Goal: Task Accomplishment & Management: Complete application form

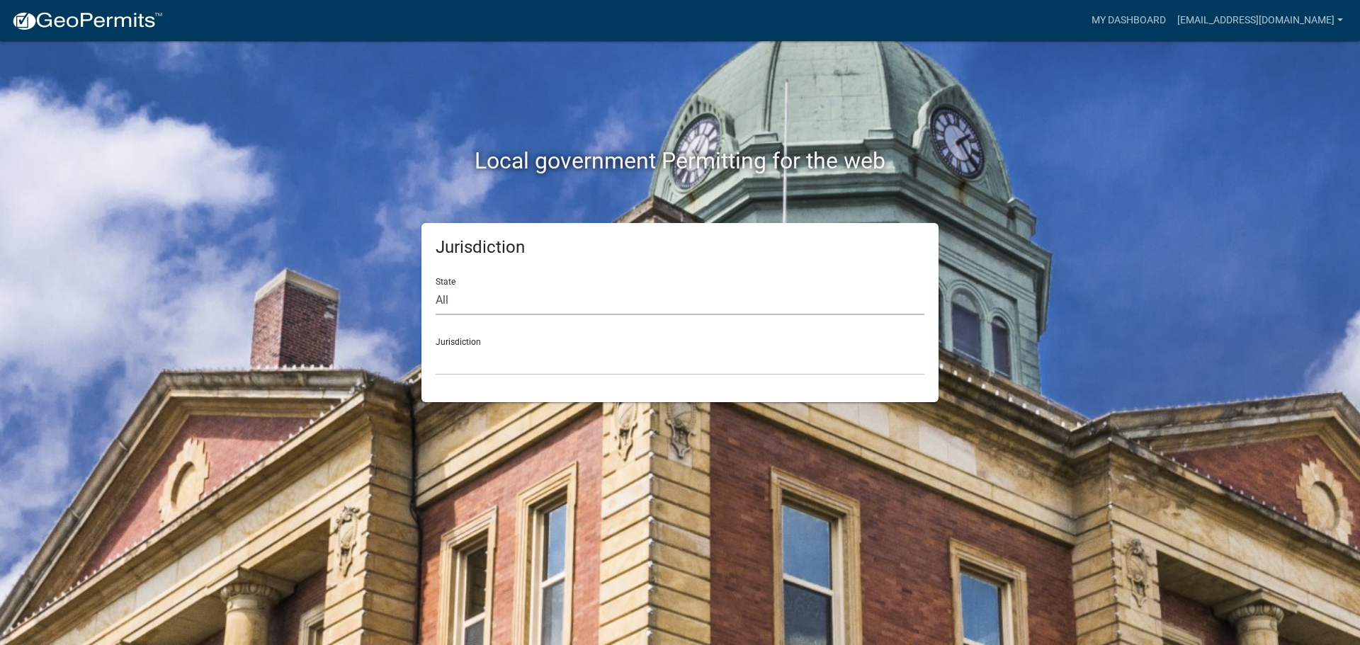
click at [449, 297] on select "All [US_STATE] [US_STATE] [US_STATE] [US_STATE] [US_STATE] [US_STATE] [US_STATE…" at bounding box center [680, 300] width 489 height 29
select select "[US_STATE]"
click at [436, 286] on select "All [US_STATE] [US_STATE] [US_STATE] [US_STATE] [US_STATE] [US_STATE] [US_STATE…" at bounding box center [680, 300] width 489 height 29
click at [494, 346] on select "City of [GEOGRAPHIC_DATA], [US_STATE] City of [GEOGRAPHIC_DATA], [US_STATE] Cit…" at bounding box center [680, 360] width 489 height 29
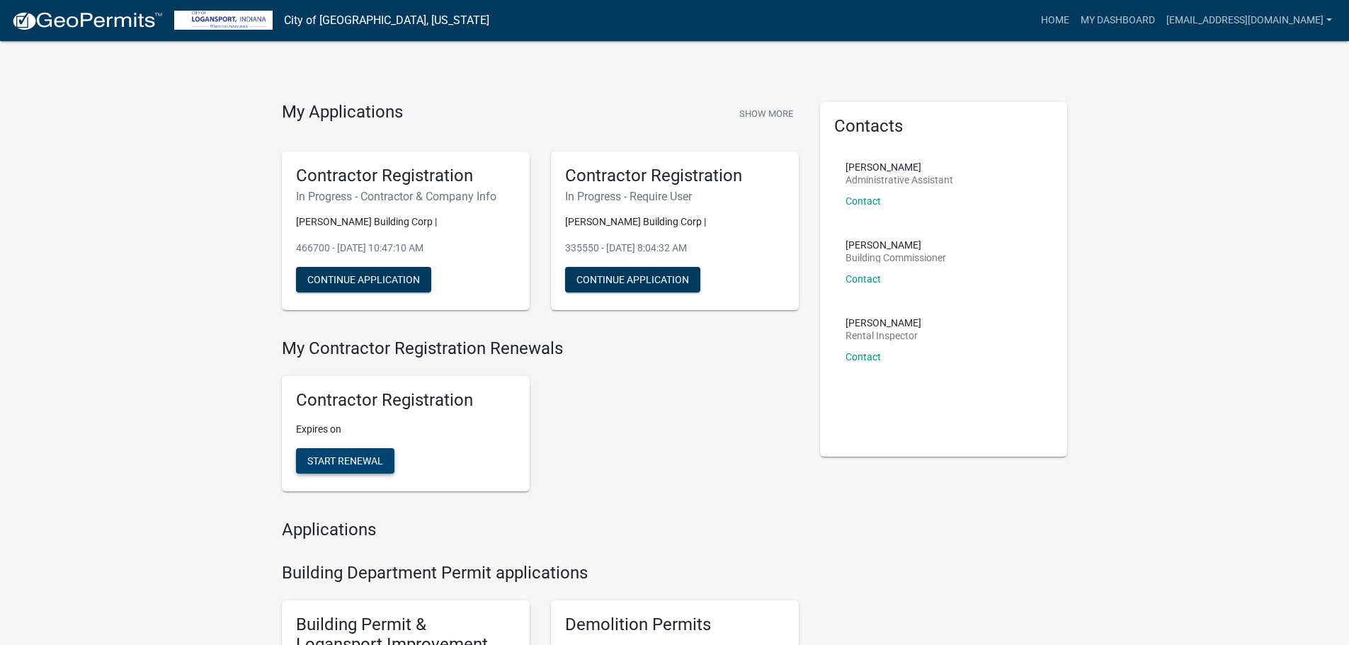
click at [356, 465] on span "Start Renewal" at bounding box center [345, 460] width 76 height 11
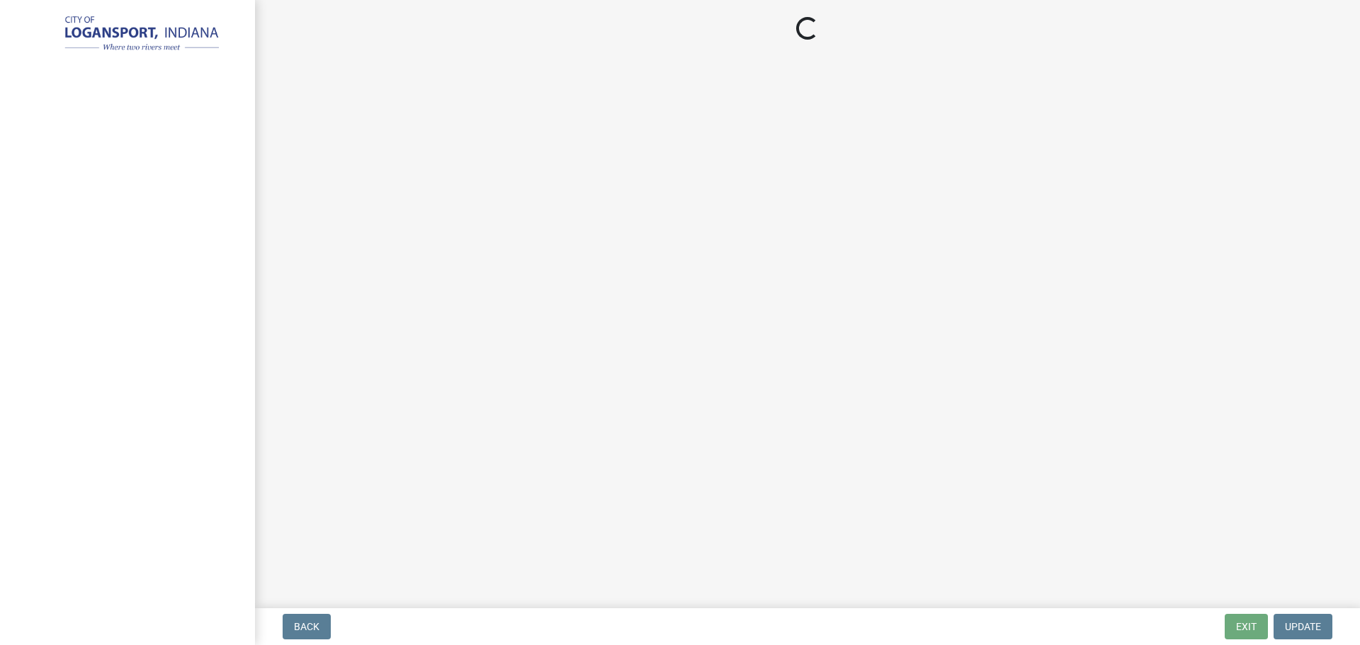
select select "WI"
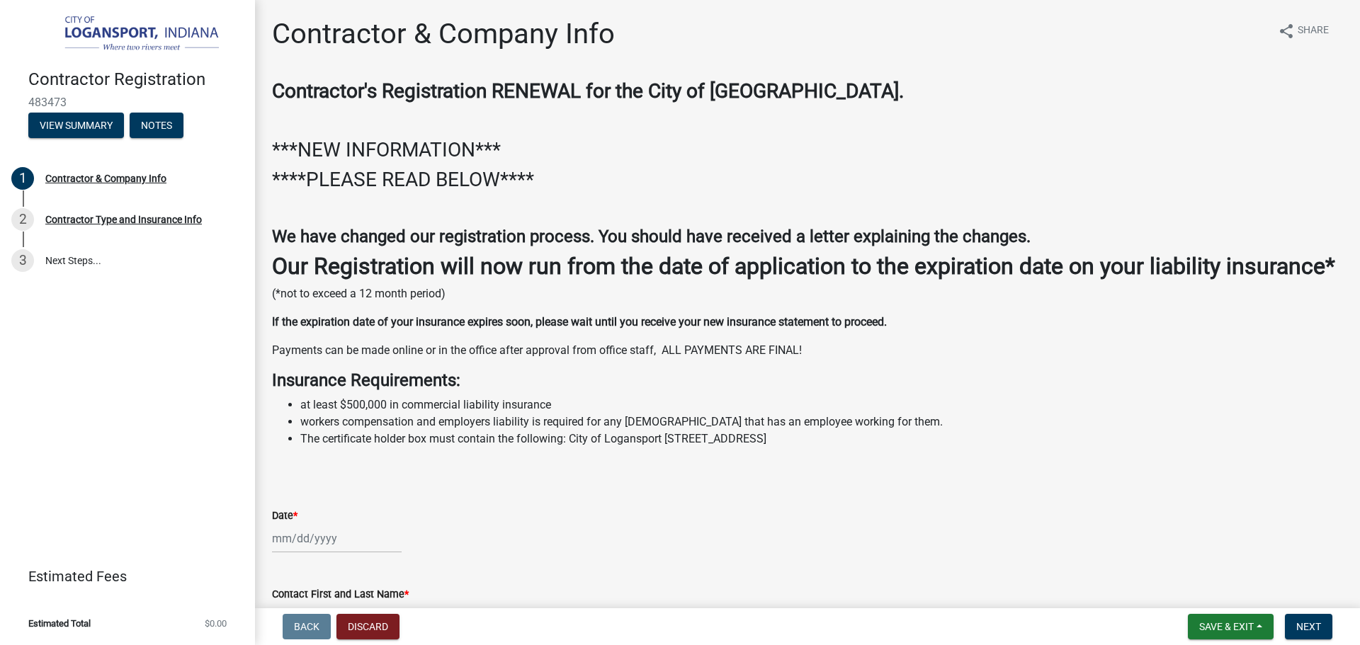
click at [269, 553] on div "Date *" at bounding box center [807, 520] width 1092 height 66
click at [273, 553] on div at bounding box center [337, 538] width 130 height 29
select select "9"
select select "2025"
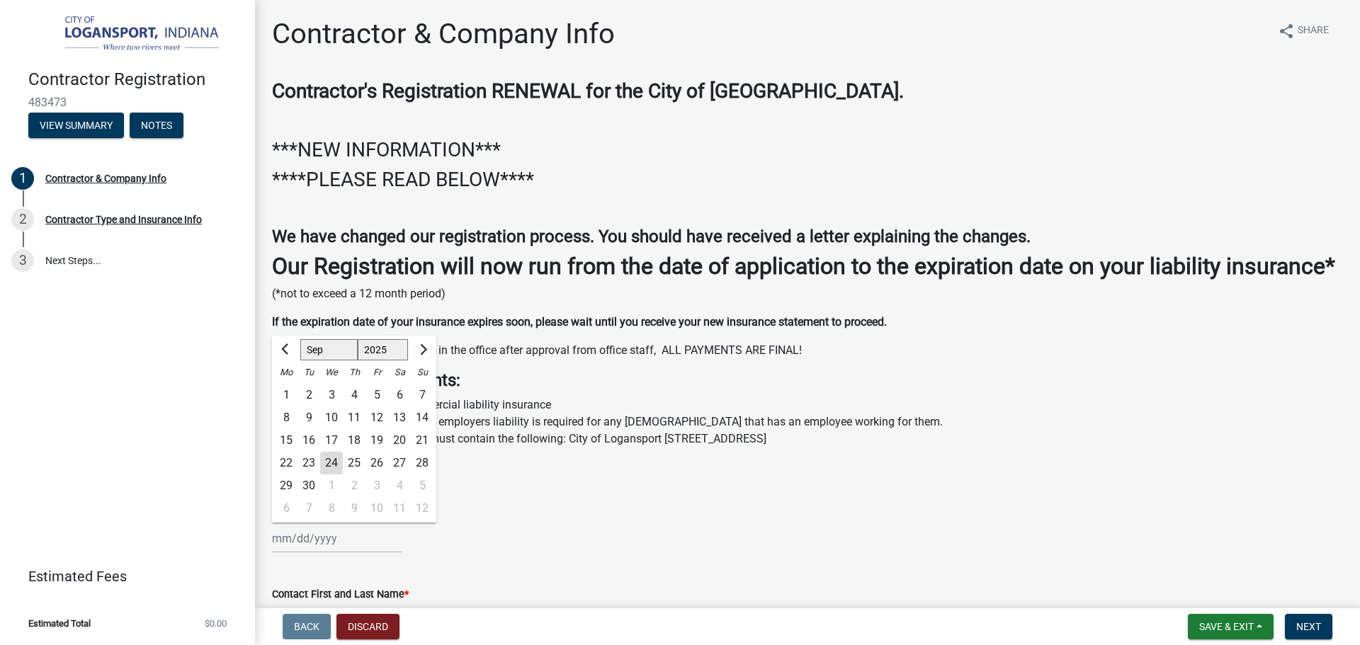
click at [523, 524] on div "Date *" at bounding box center [807, 515] width 1071 height 17
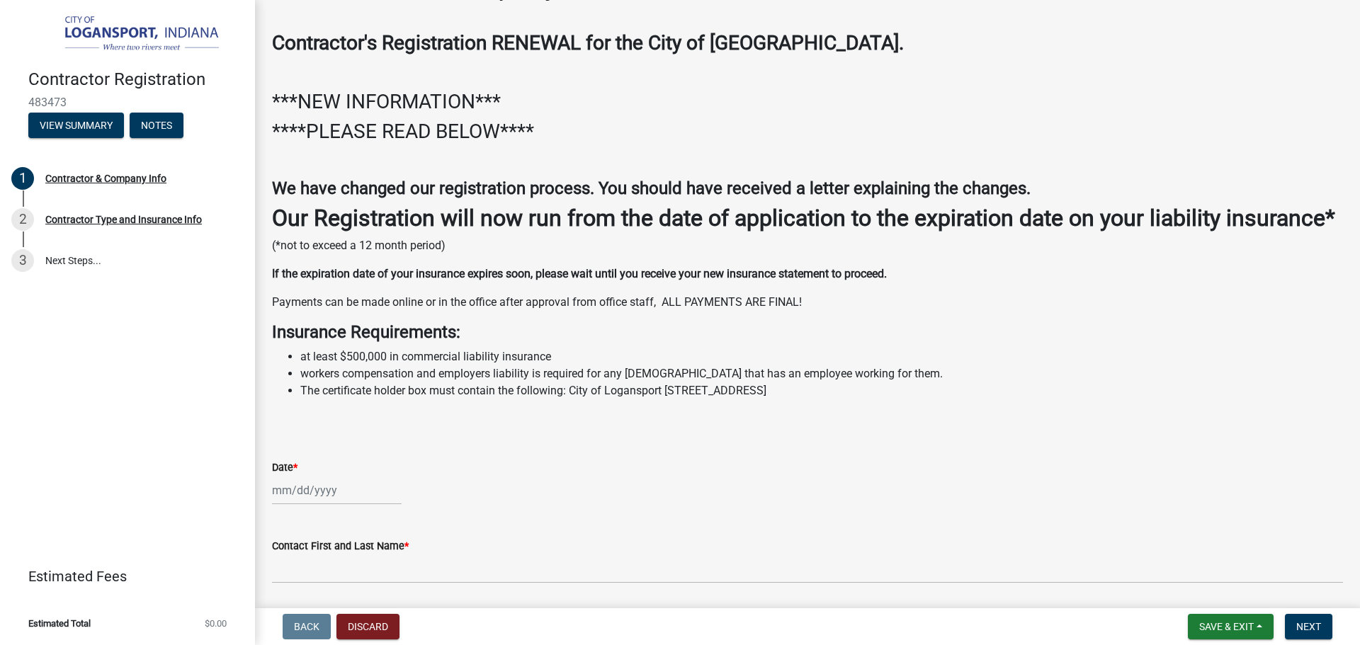
scroll to position [71, 0]
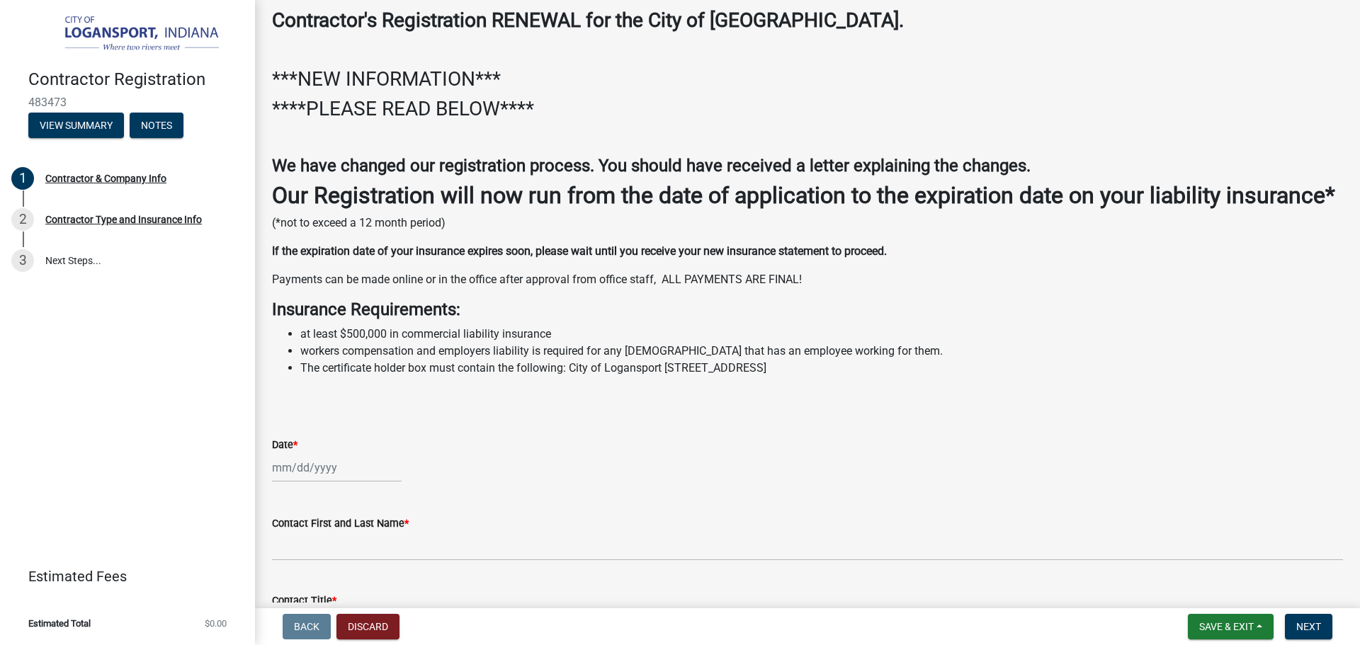
click at [295, 482] on div at bounding box center [337, 467] width 130 height 29
select select "9"
select select "2025"
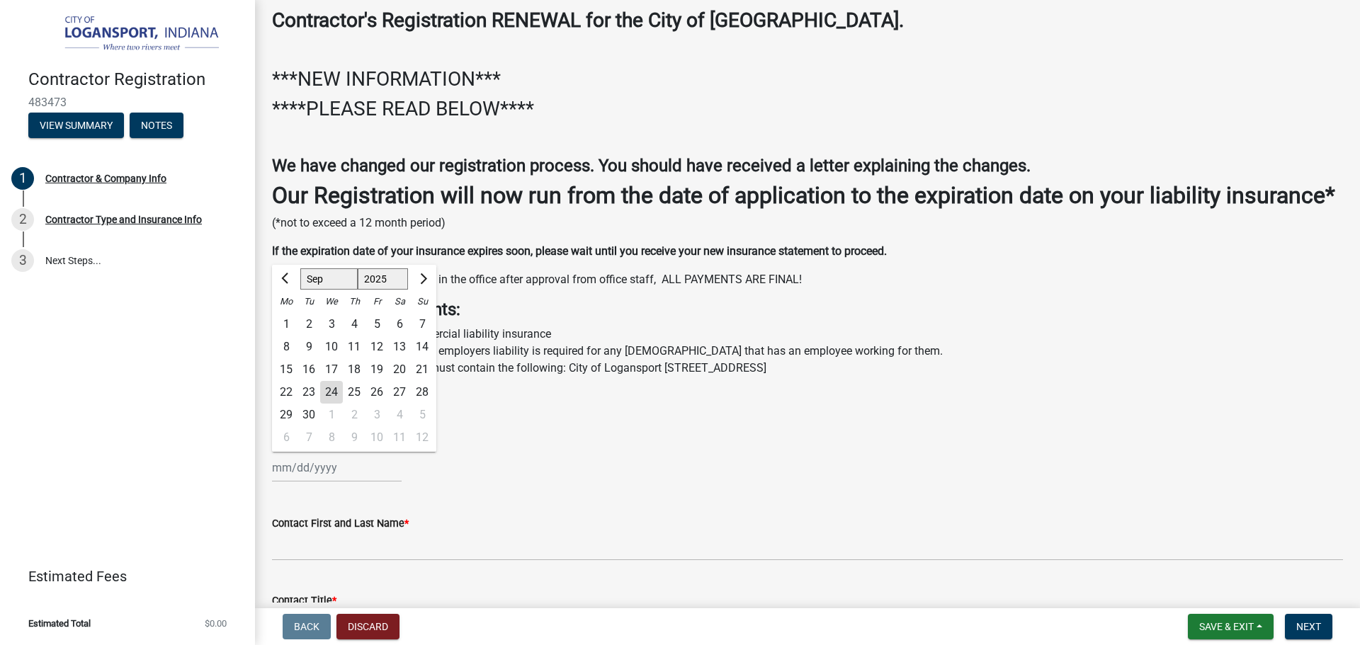
click at [335, 404] on div "24" at bounding box center [331, 392] width 23 height 23
type input "[DATE]"
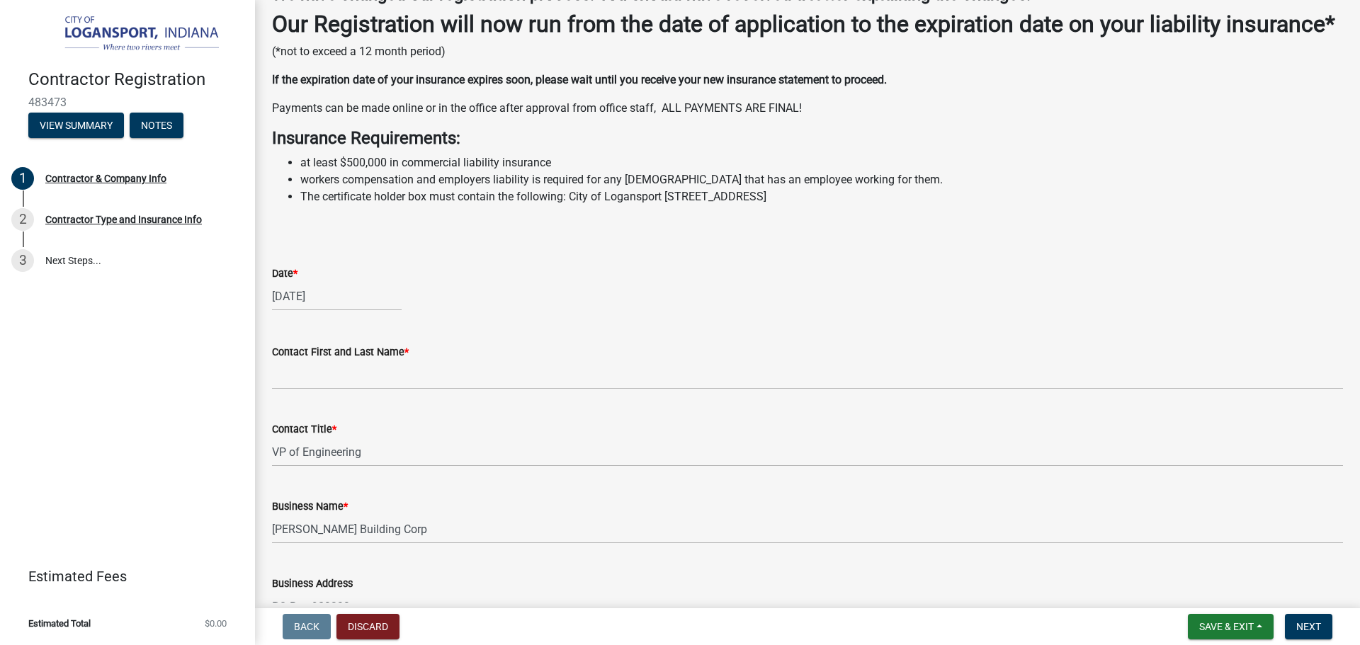
scroll to position [354, 0]
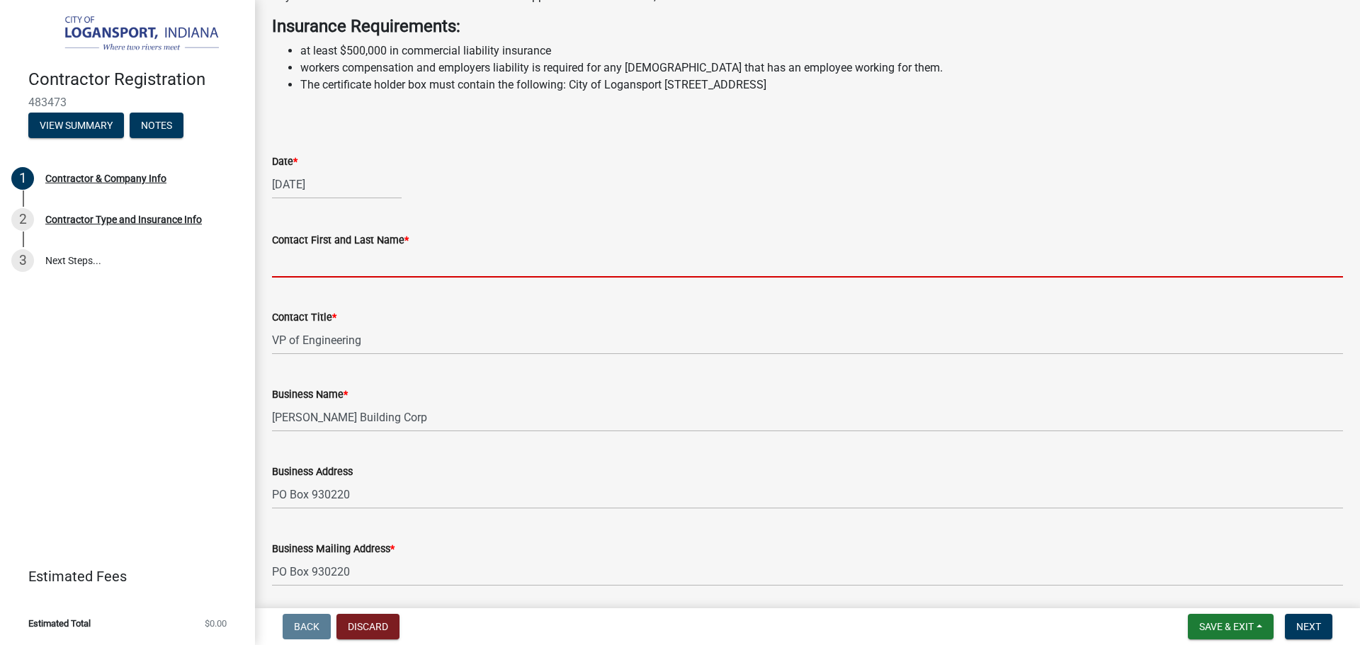
click at [339, 278] on input "Contact First and Last Name *" at bounding box center [807, 263] width 1071 height 29
type input "[PERSON_NAME]"
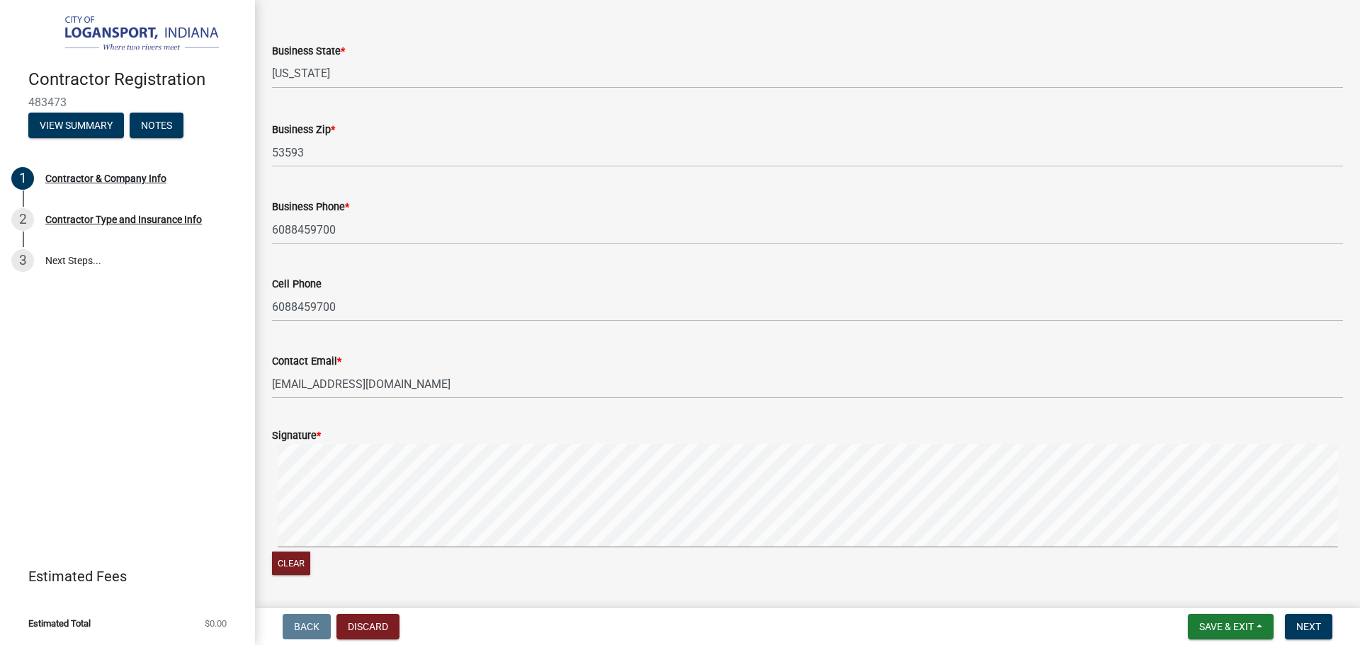
scroll to position [1094, 0]
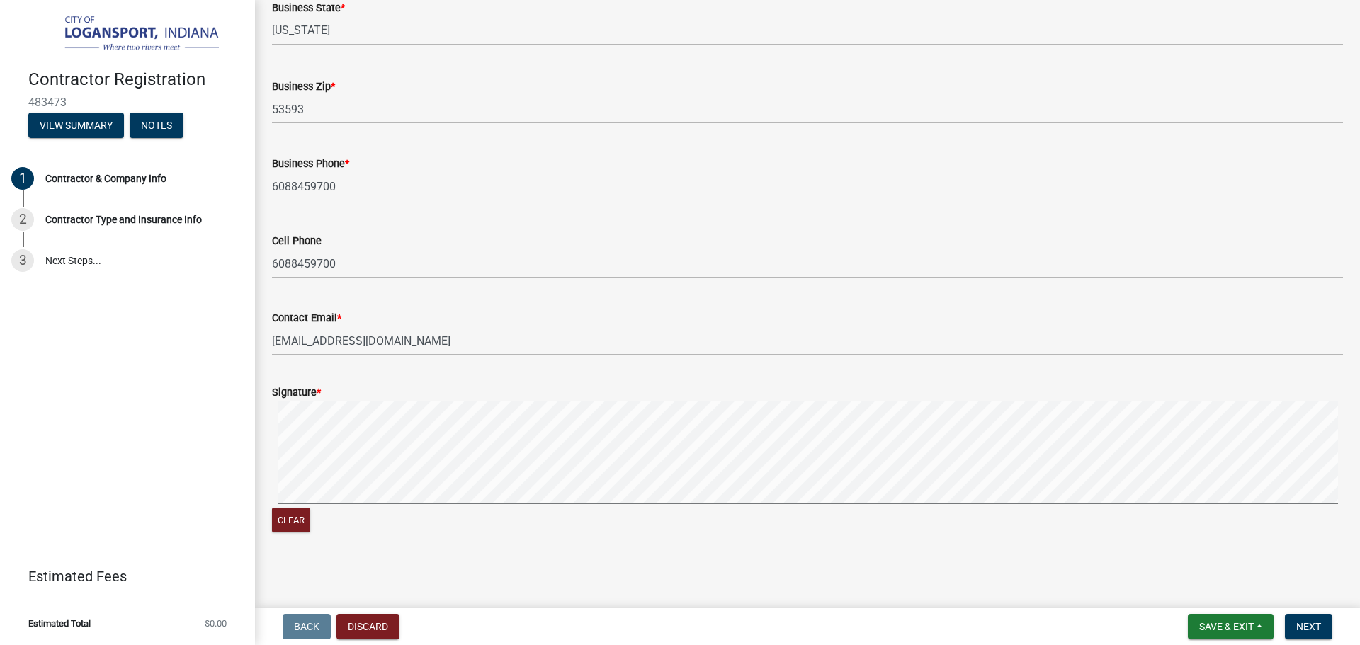
click at [630, 394] on div "Signature *" at bounding box center [807, 392] width 1071 height 17
click at [1309, 620] on button "Next" at bounding box center [1308, 626] width 47 height 25
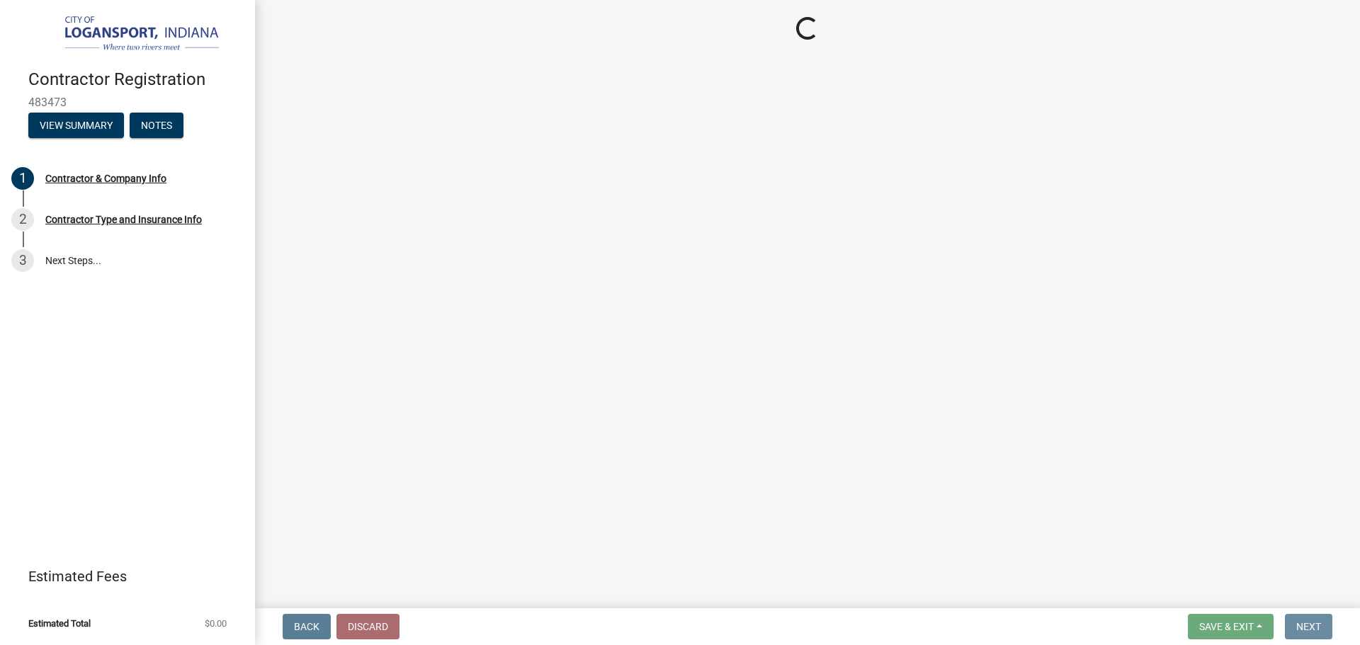
scroll to position [0, 0]
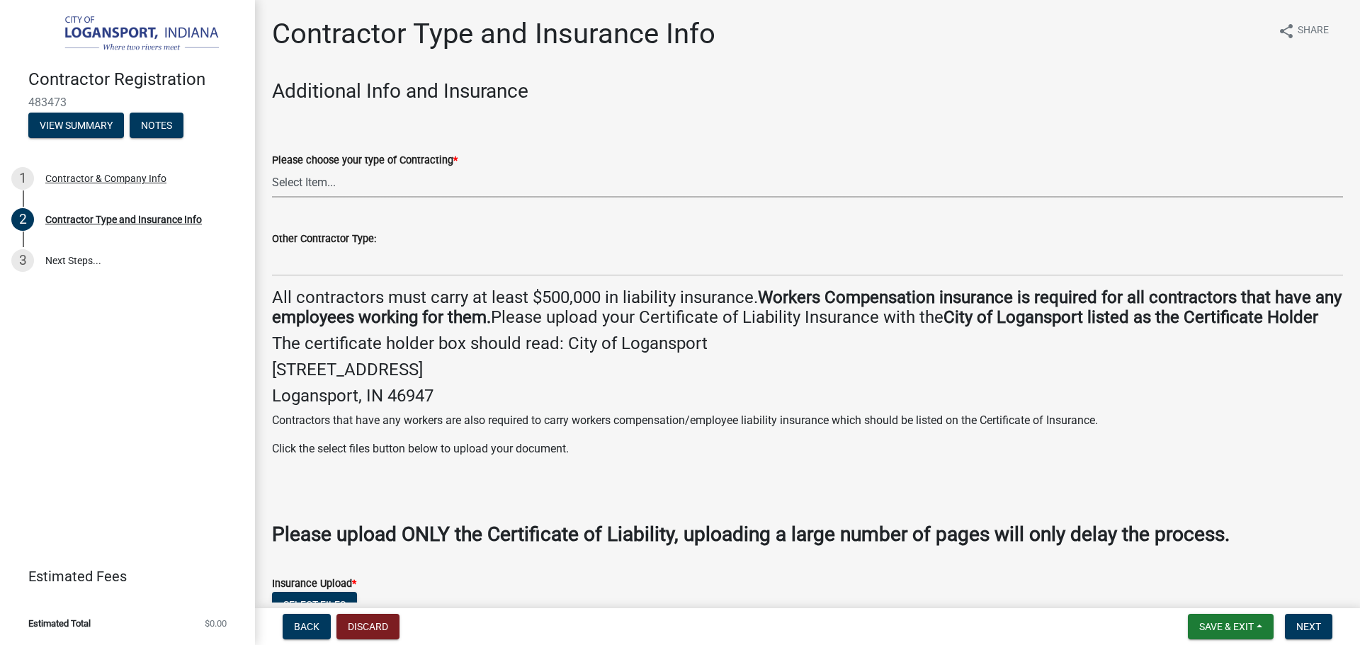
click at [397, 184] on select "Select Item... Plumber General HVAC Other Roofer Tree Service Demolition" at bounding box center [807, 183] width 1071 height 29
click at [272, 169] on select "Select Item... Plumber General HVAC Other Roofer Tree Service Demolition" at bounding box center [807, 183] width 1071 height 29
select select "03705ffd-7527-4ddb-a600-46f4763bc457"
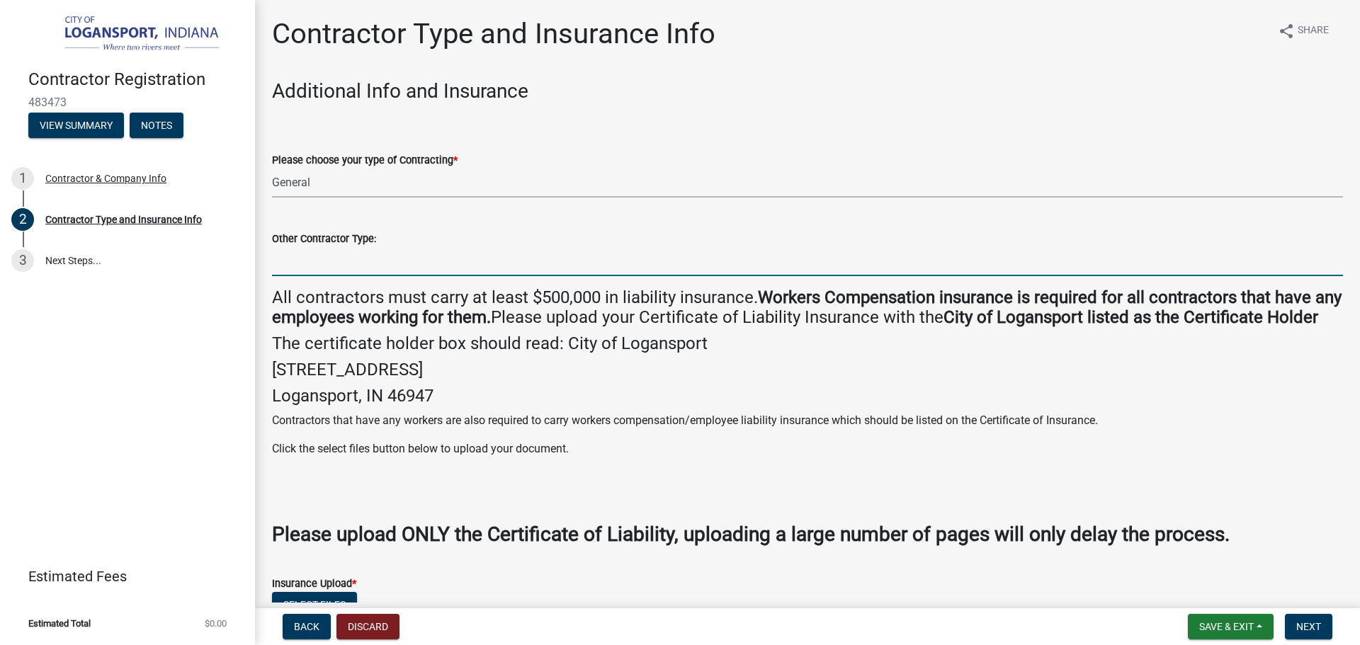
click at [331, 266] on input "Other Contractor Type:" at bounding box center [807, 261] width 1071 height 29
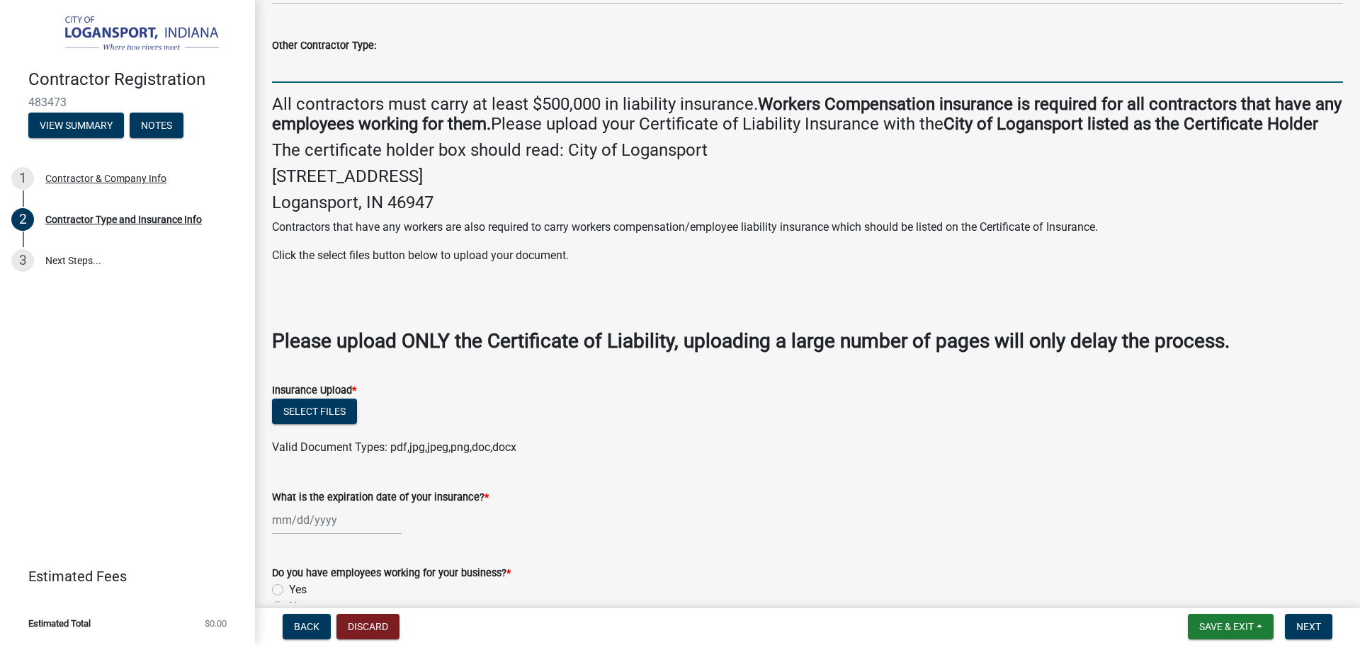
scroll to position [212, 0]
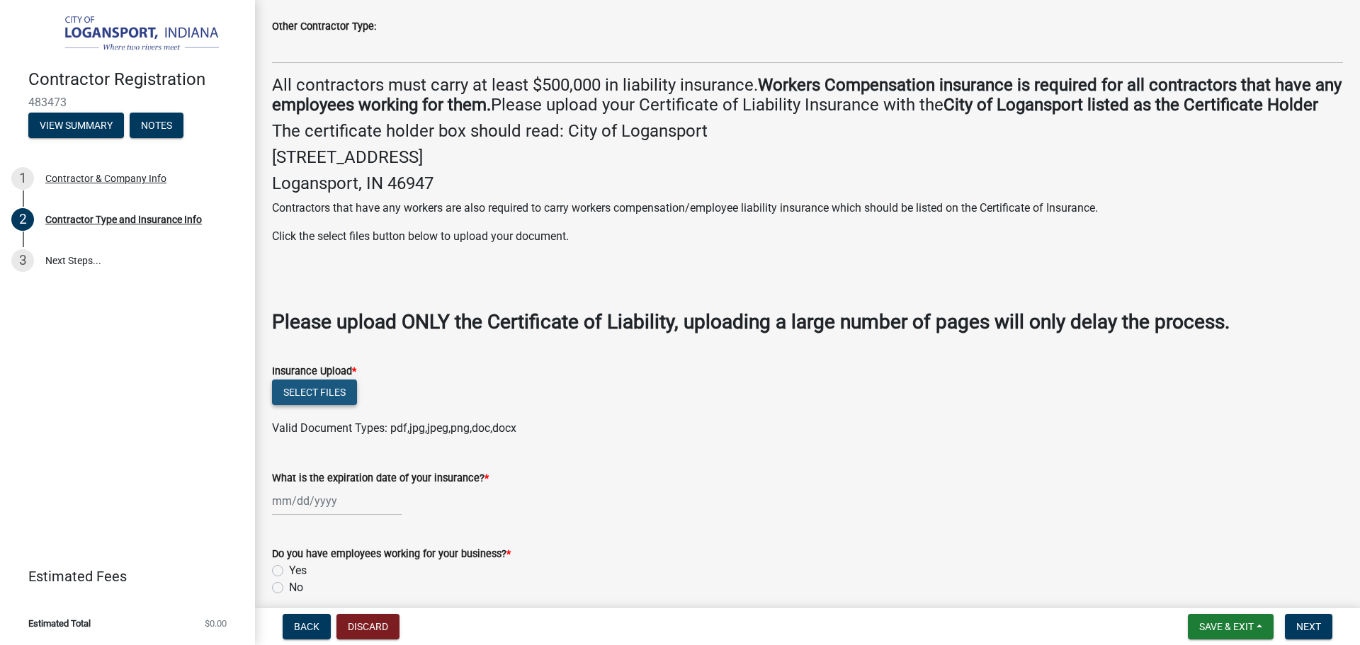
click at [326, 405] on button "Select files" at bounding box center [314, 392] width 85 height 25
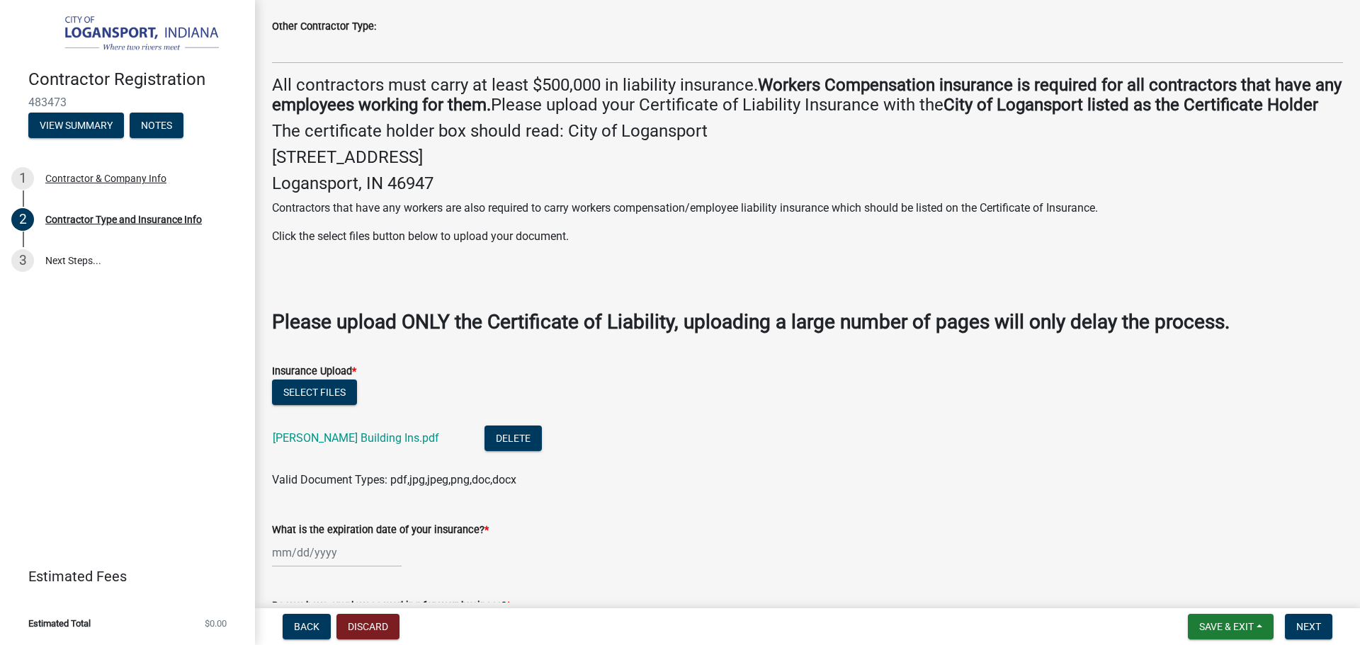
select select "9"
select select "2025"
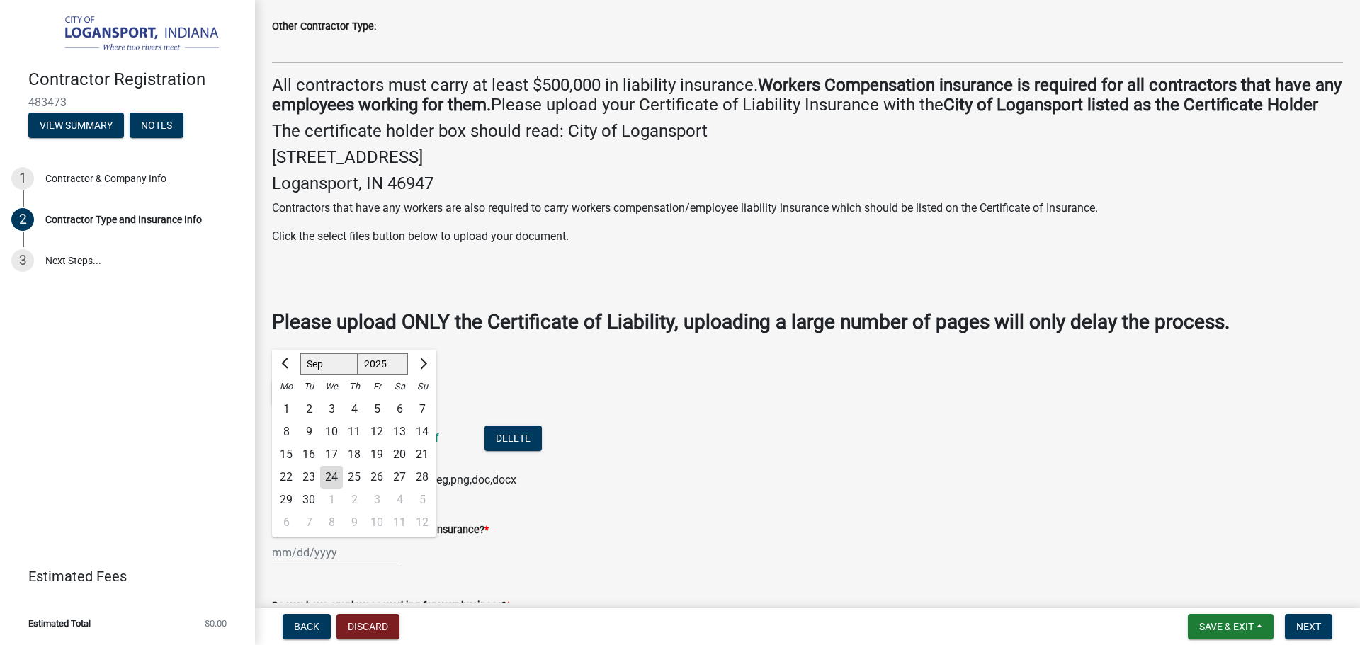
click at [351, 567] on div "[PERSON_NAME] Feb Mar Apr [PERSON_NAME][DATE] Oct Nov [DATE] 1526 1527 1528 152…" at bounding box center [337, 552] width 130 height 29
click at [589, 501] on wm-data-entity-input "Insurance Upload * Select files [PERSON_NAME] Building Ins.pdf Delete Valid Doc…" at bounding box center [807, 424] width 1071 height 156
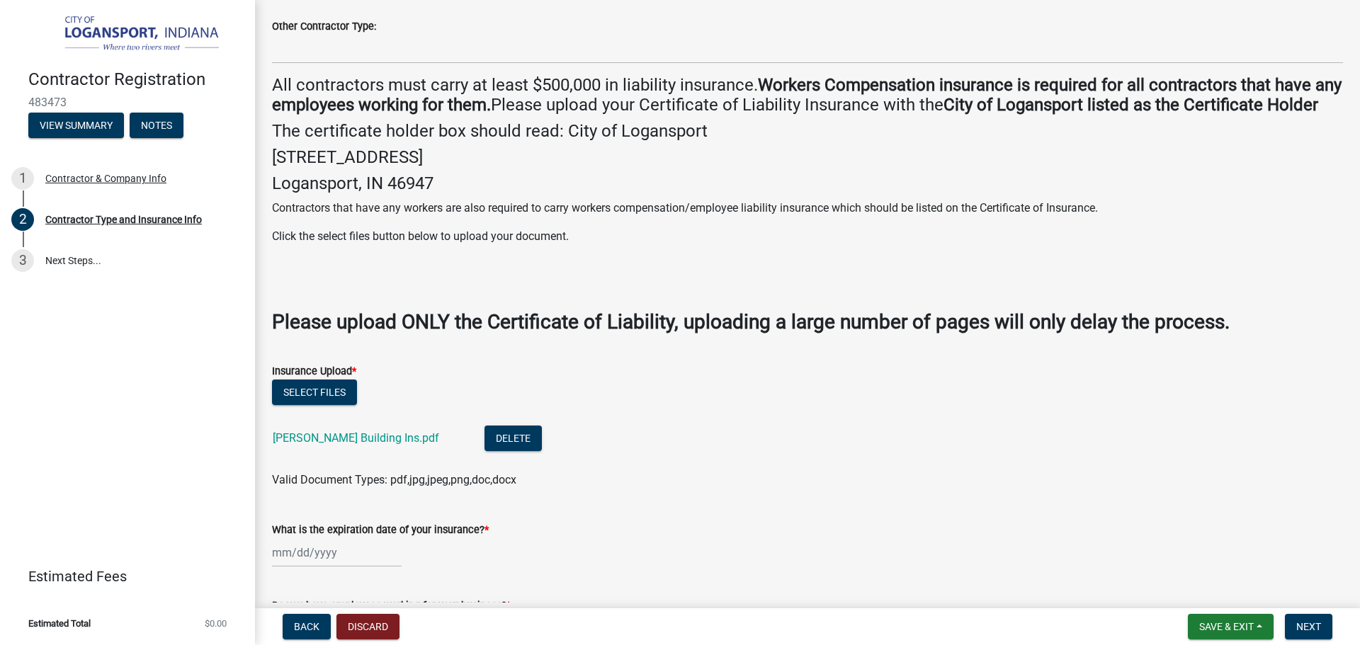
select select "9"
select select "2025"
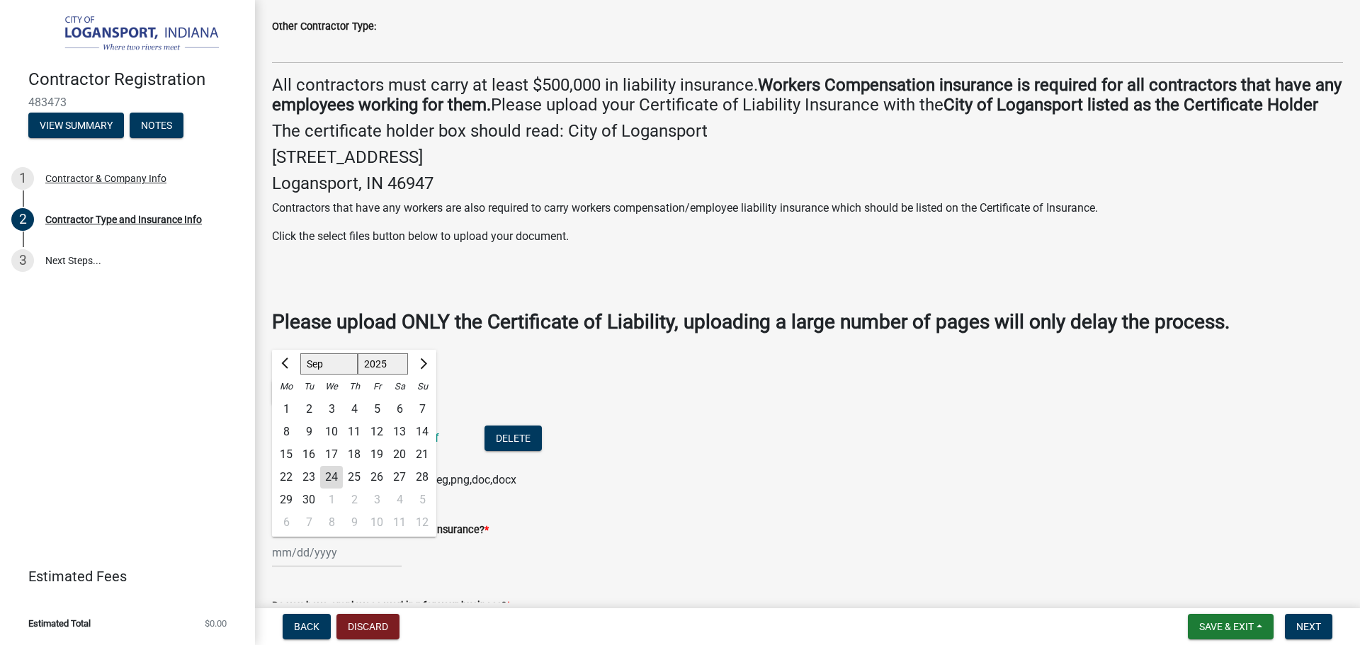
drag, startPoint x: 339, startPoint y: 573, endPoint x: 322, endPoint y: 572, distance: 17.1
click at [322, 567] on input "What is the expiration date of your insurance? *" at bounding box center [337, 552] width 130 height 29
click at [425, 369] on span "Next month" at bounding box center [421, 363] width 11 height 11
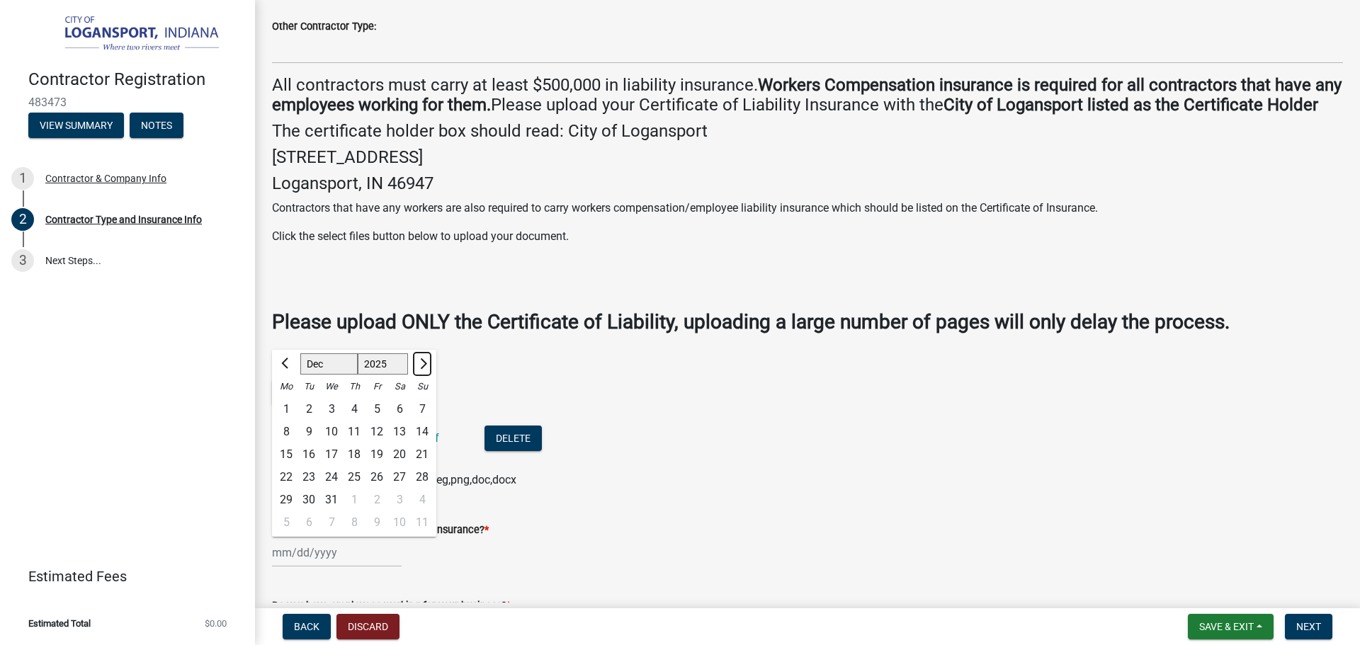
click at [425, 369] on span "Next month" at bounding box center [421, 363] width 11 height 11
select select "1"
select select "2026"
click at [425, 369] on span "Next month" at bounding box center [421, 363] width 11 height 11
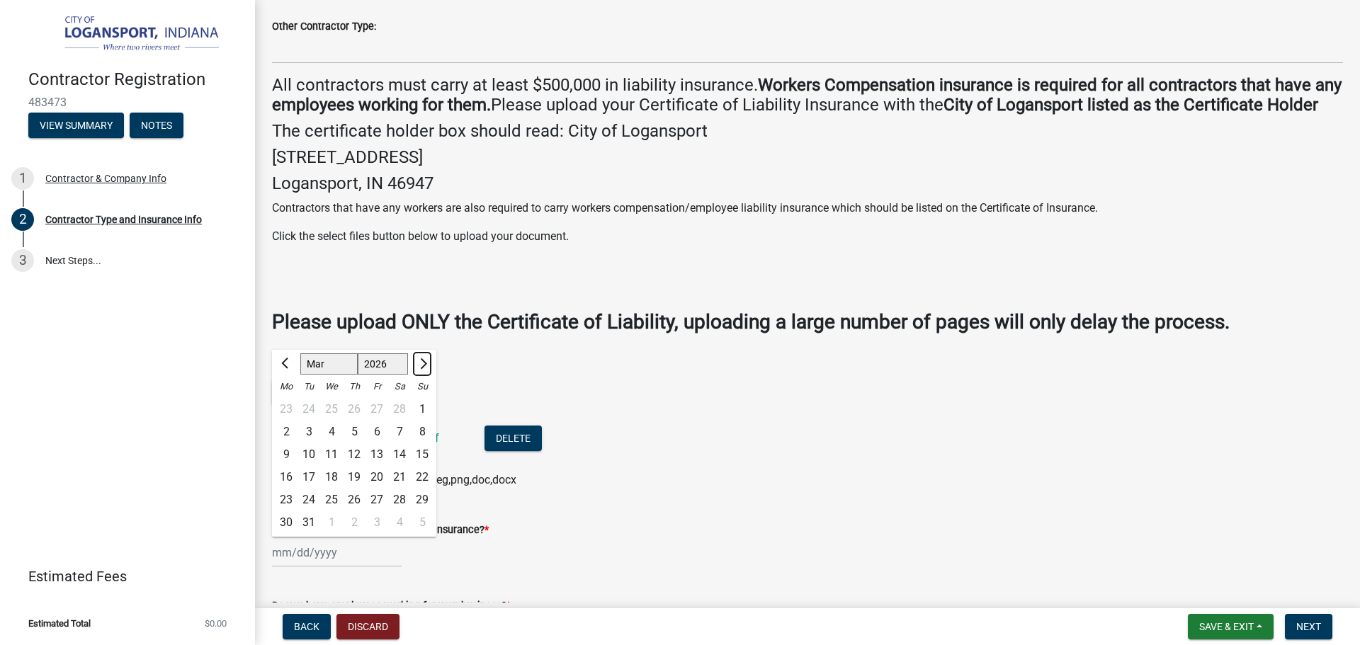
click at [425, 369] on span "Next month" at bounding box center [421, 363] width 11 height 11
click at [424, 369] on span "Next month" at bounding box center [421, 363] width 11 height 11
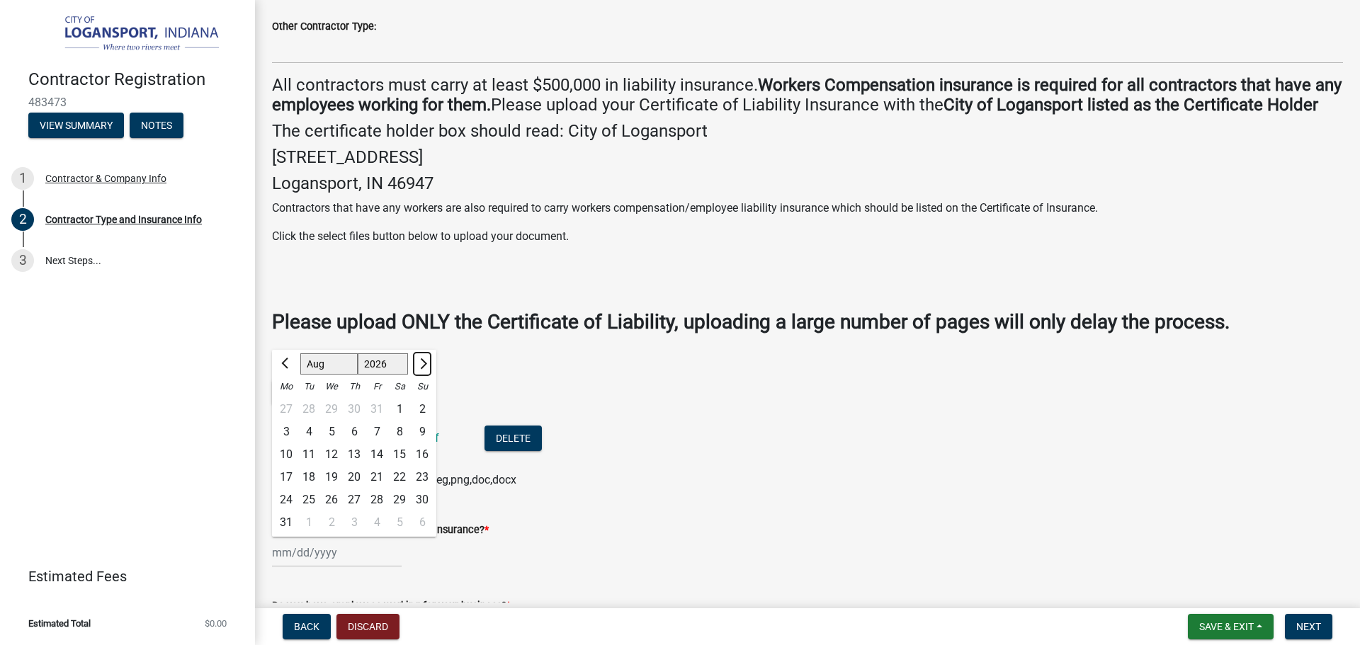
click at [424, 369] on span "Next month" at bounding box center [421, 363] width 11 height 11
click at [288, 369] on span "Previous month" at bounding box center [286, 363] width 11 height 11
select select "9"
click at [352, 511] on div "1" at bounding box center [354, 500] width 23 height 23
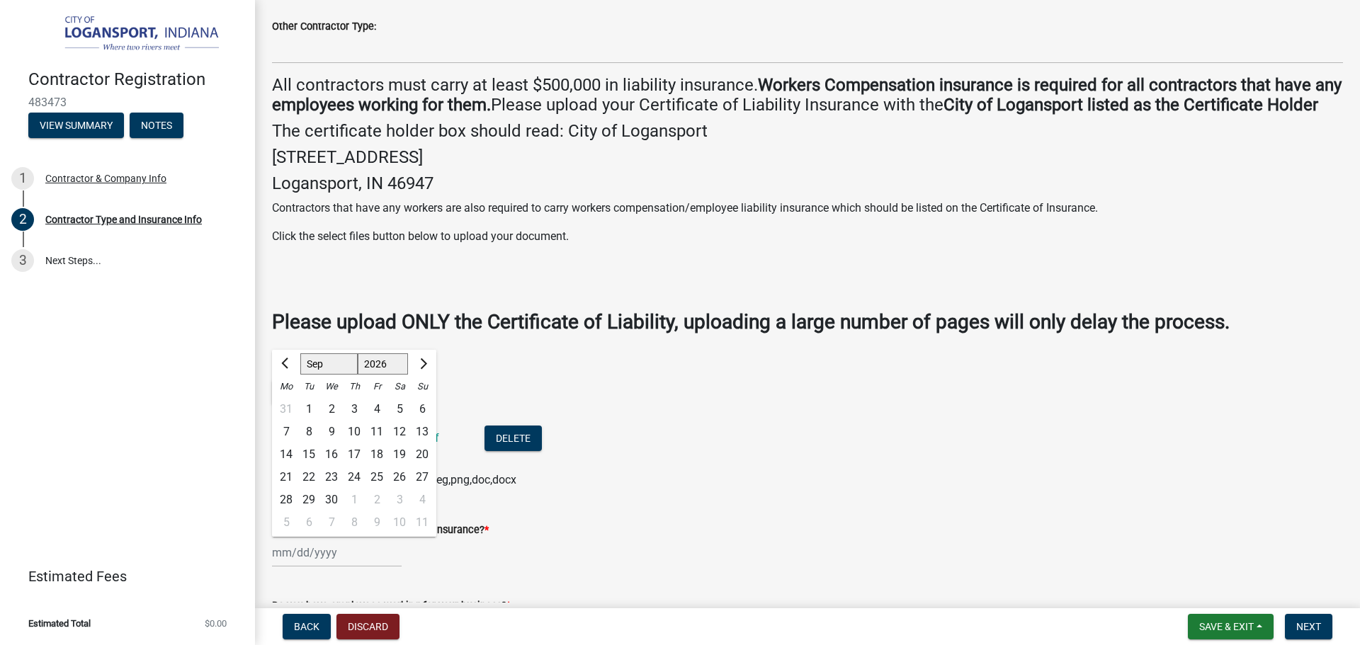
type input "[DATE]"
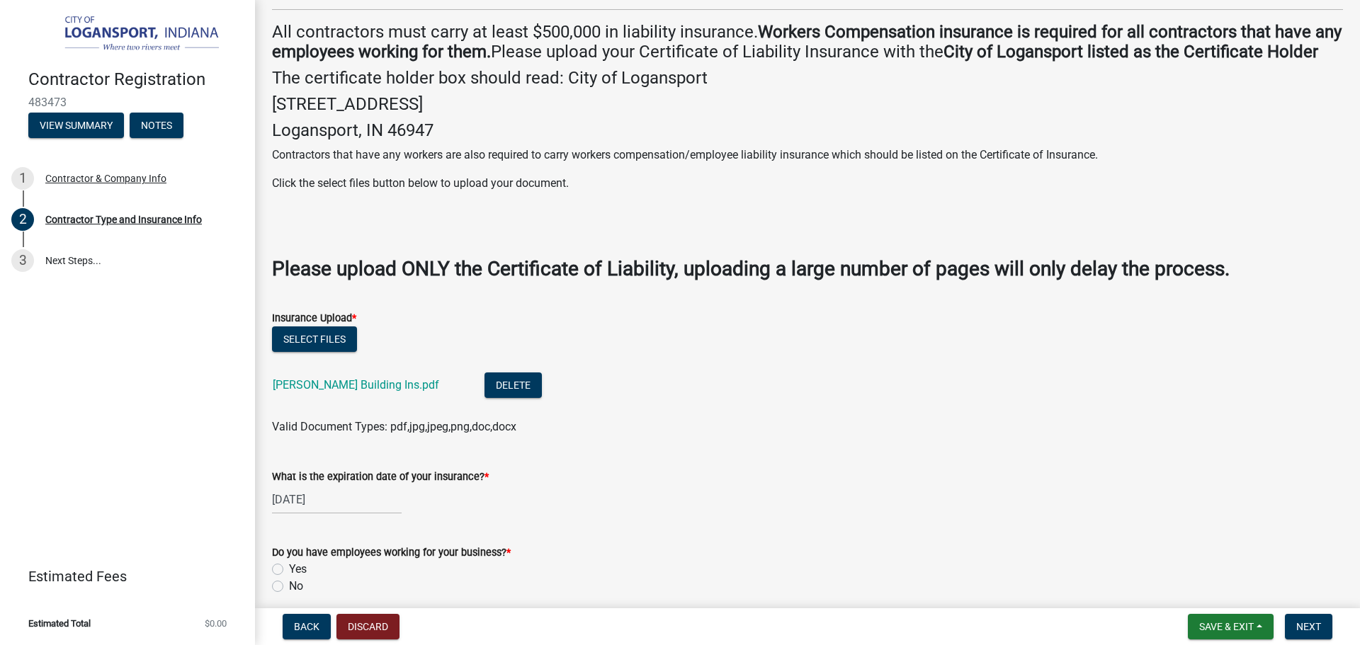
scroll to position [425, 0]
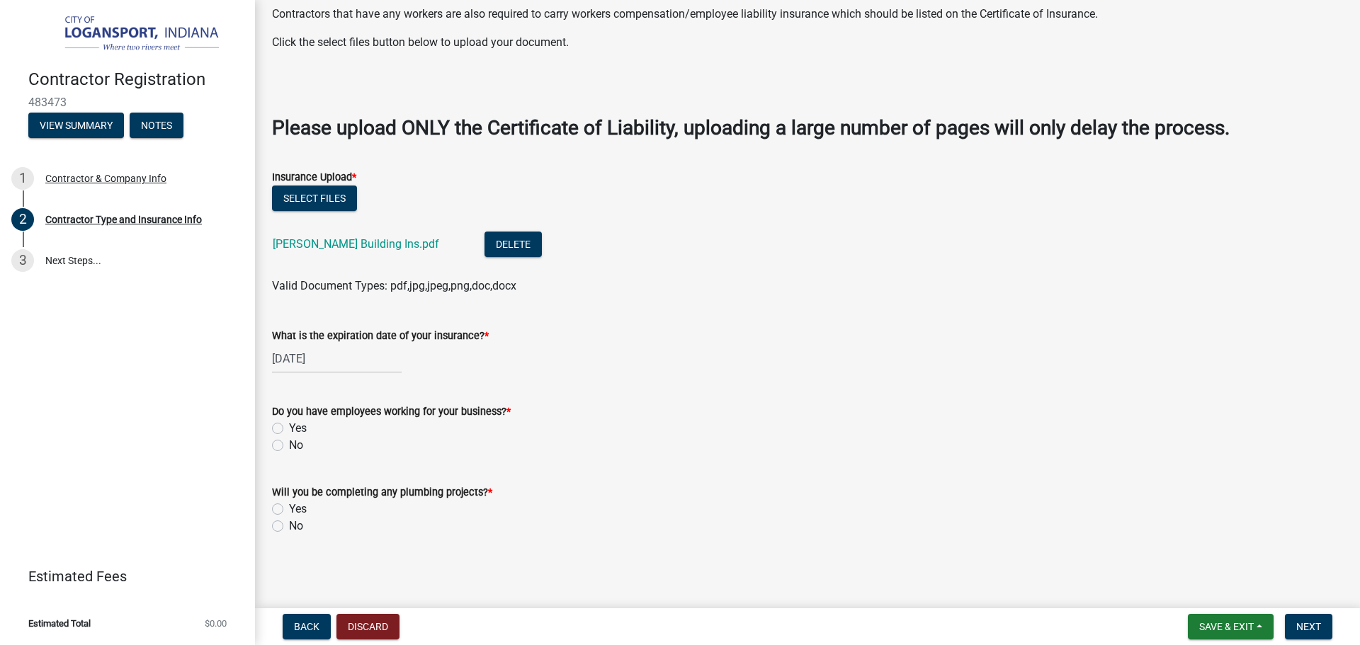
click at [289, 431] on label "Yes" at bounding box center [298, 428] width 18 height 17
click at [289, 429] on input "Yes" at bounding box center [293, 424] width 9 height 9
radio input "true"
click at [289, 530] on label "No" at bounding box center [296, 526] width 14 height 17
click at [289, 527] on input "No" at bounding box center [293, 522] width 9 height 9
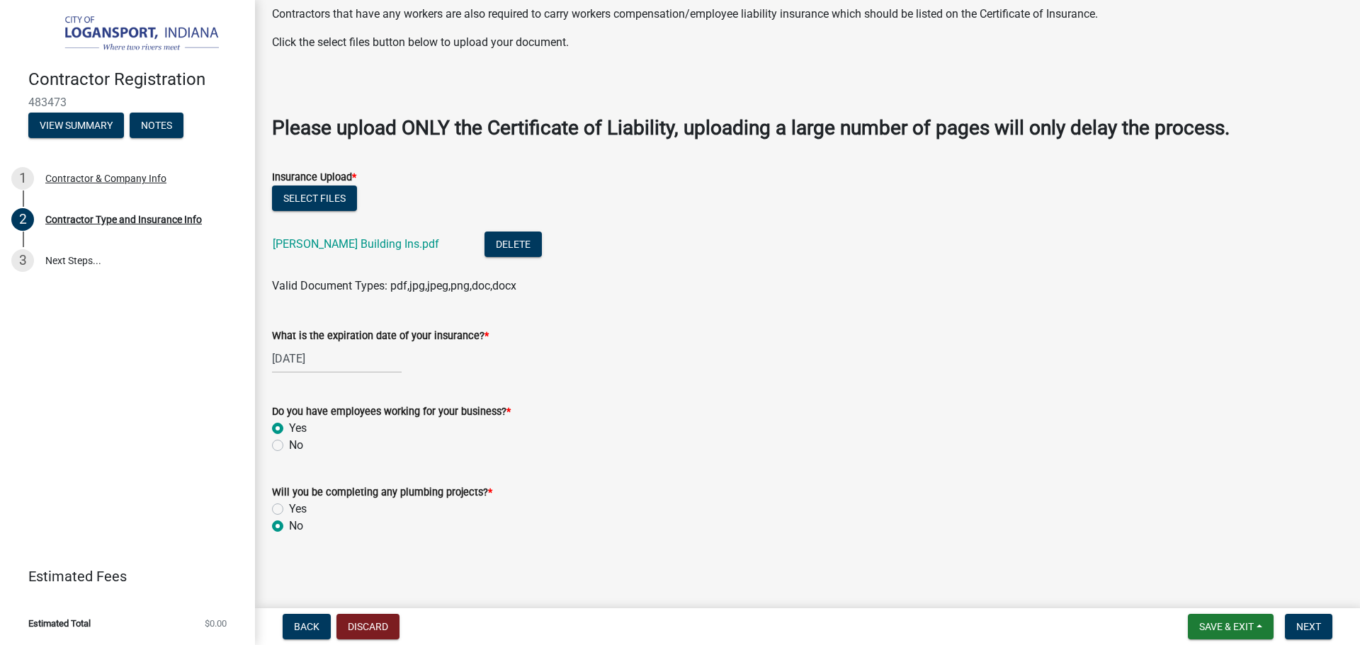
radio input "true"
click at [1312, 632] on span "Next" at bounding box center [1308, 626] width 25 height 11
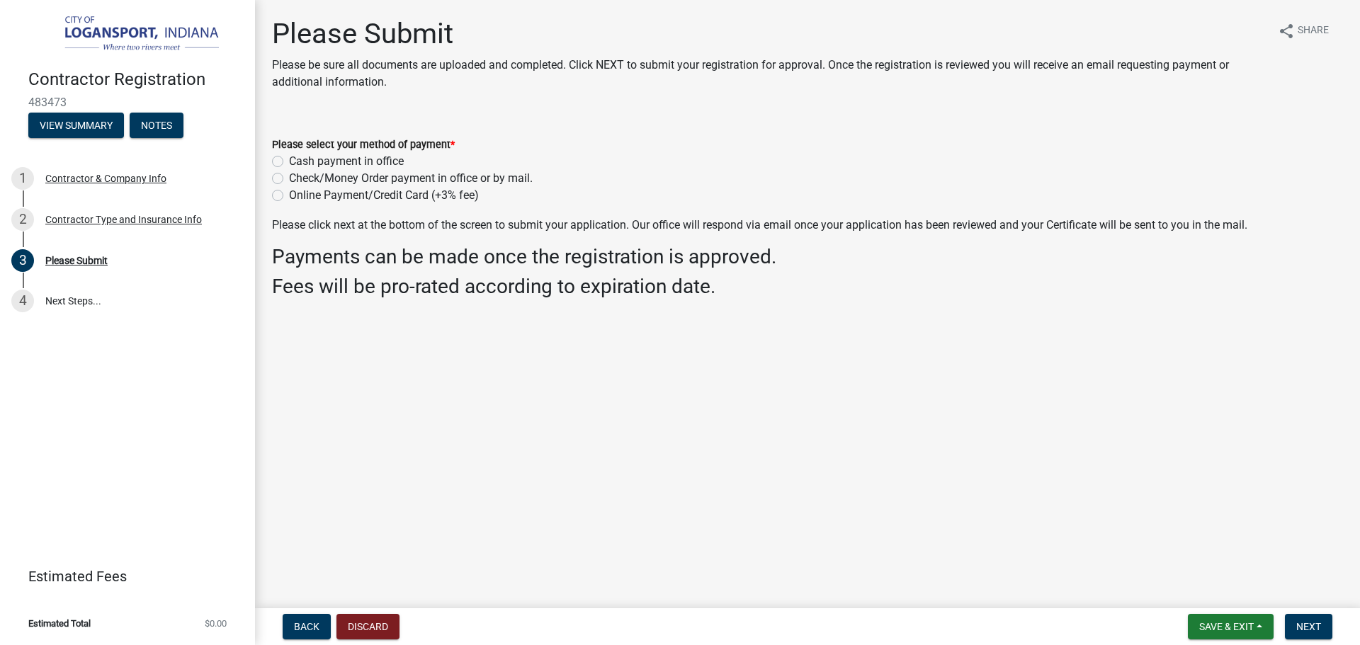
click at [289, 198] on label "Online Payment/Credit Card (+3% fee)" at bounding box center [384, 195] width 190 height 17
click at [289, 196] on input "Online Payment/Credit Card (+3% fee)" at bounding box center [293, 191] width 9 height 9
radio input "true"
click at [1313, 632] on span "Next" at bounding box center [1308, 626] width 25 height 11
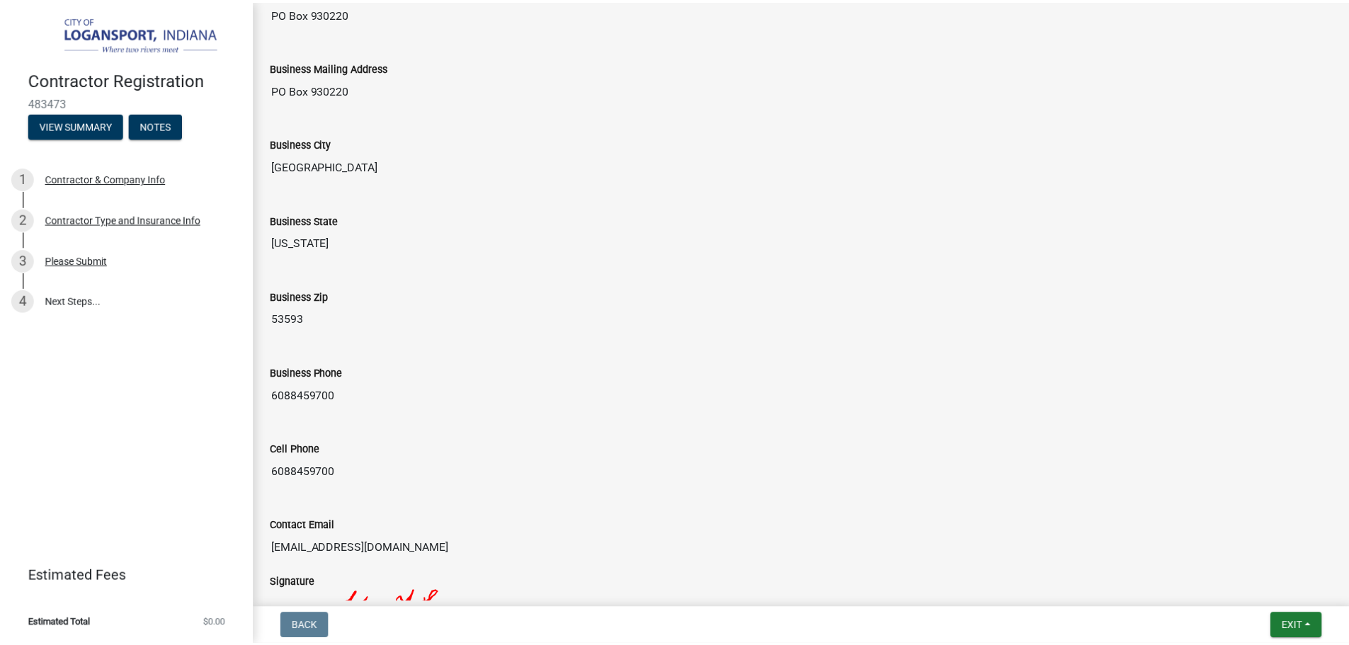
scroll to position [1091, 0]
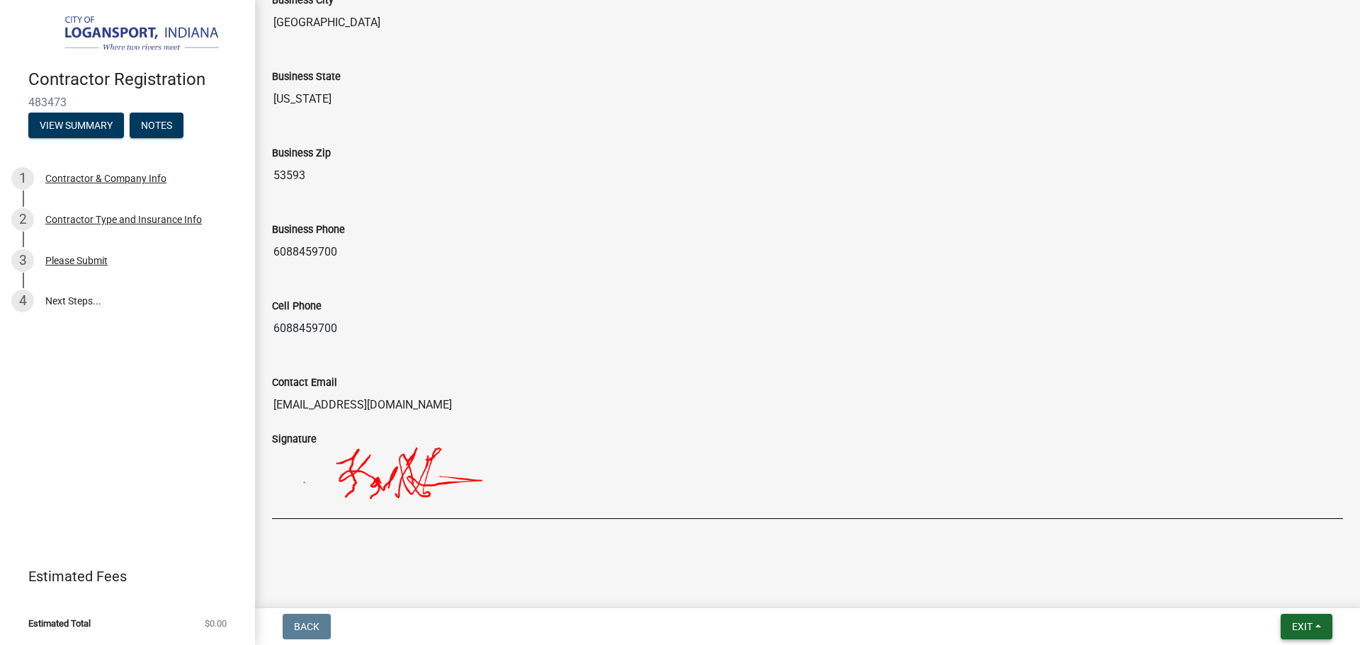
click at [1312, 631] on span "Exit" at bounding box center [1302, 626] width 21 height 11
click at [1239, 592] on button "Save & Exit" at bounding box center [1275, 590] width 113 height 34
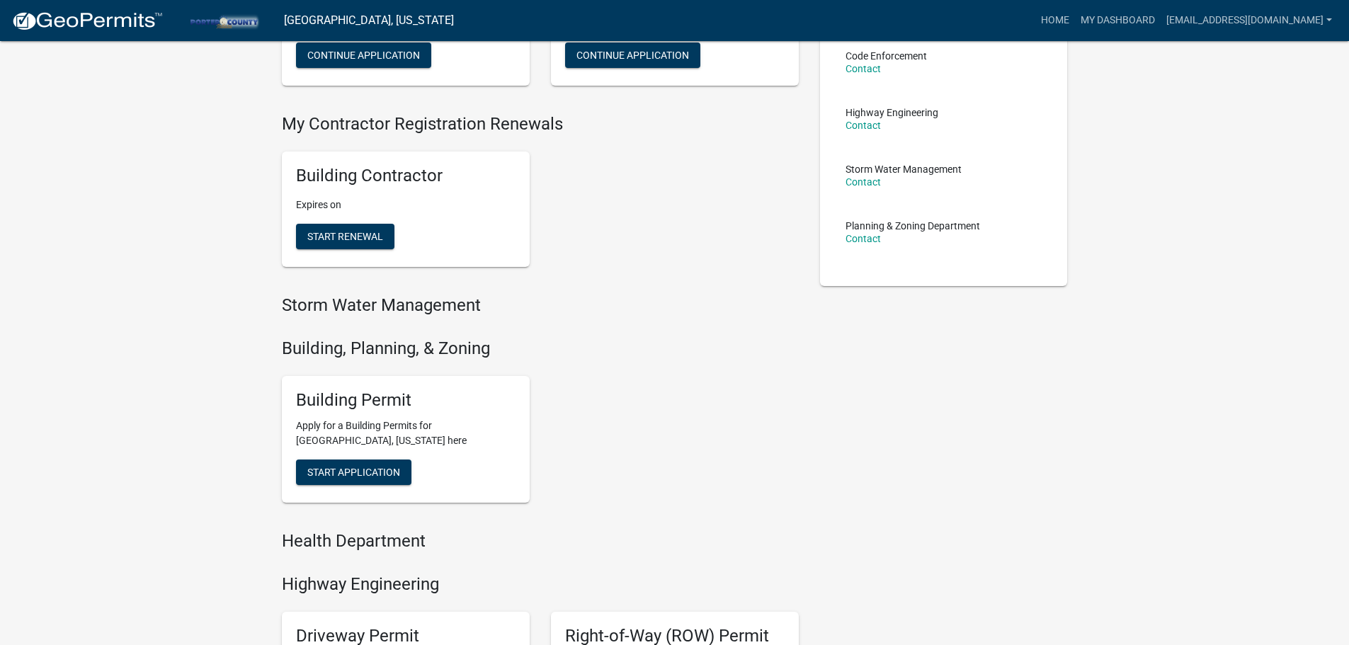
scroll to position [283, 0]
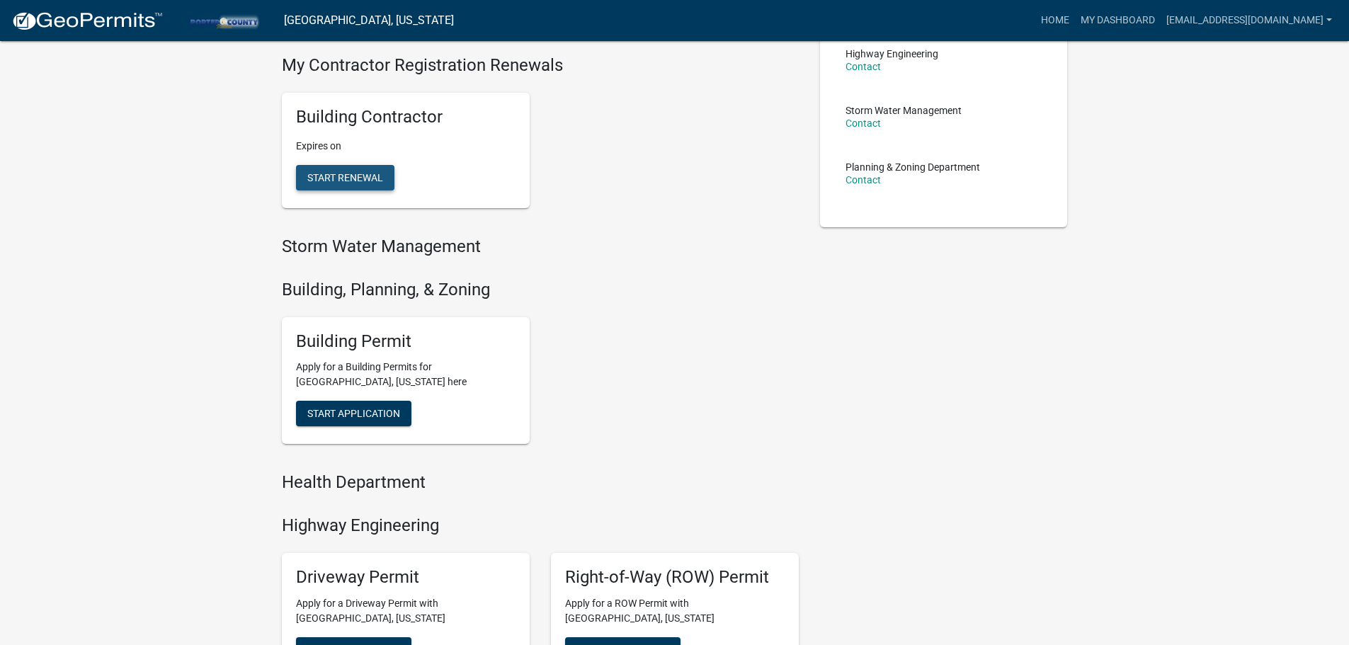
click at [323, 179] on span "Start Renewal" at bounding box center [345, 177] width 76 height 11
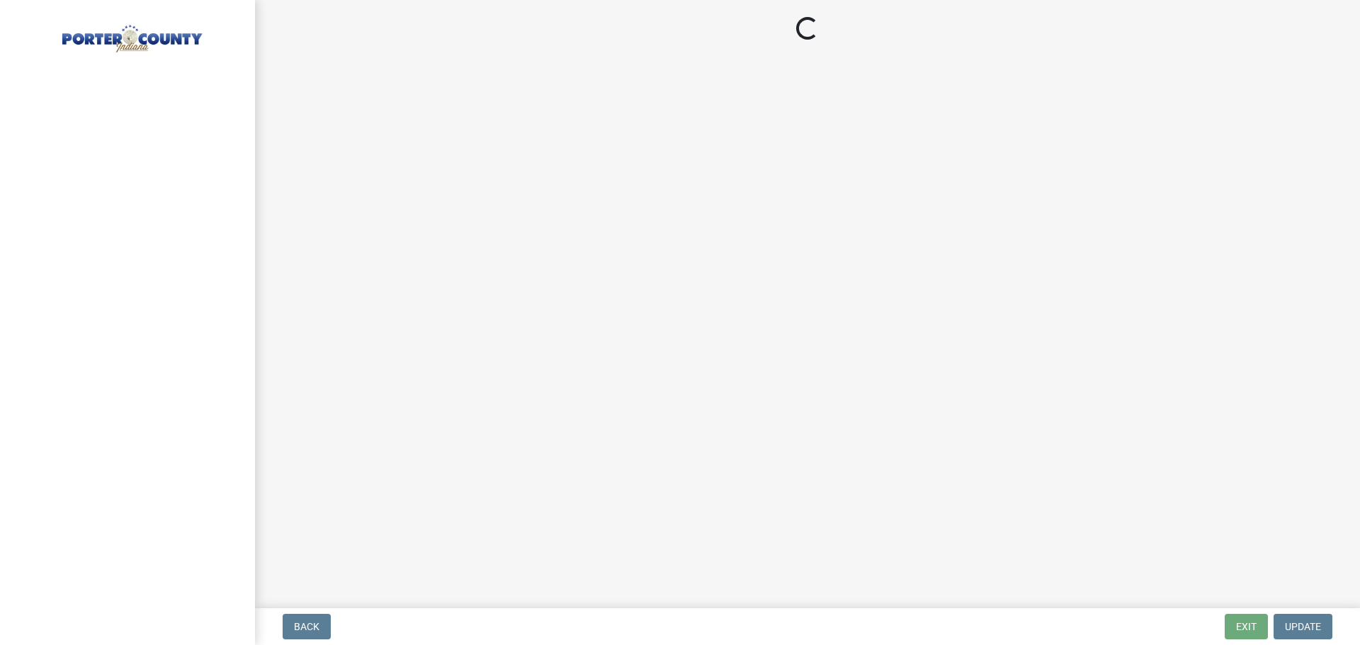
select select "WI"
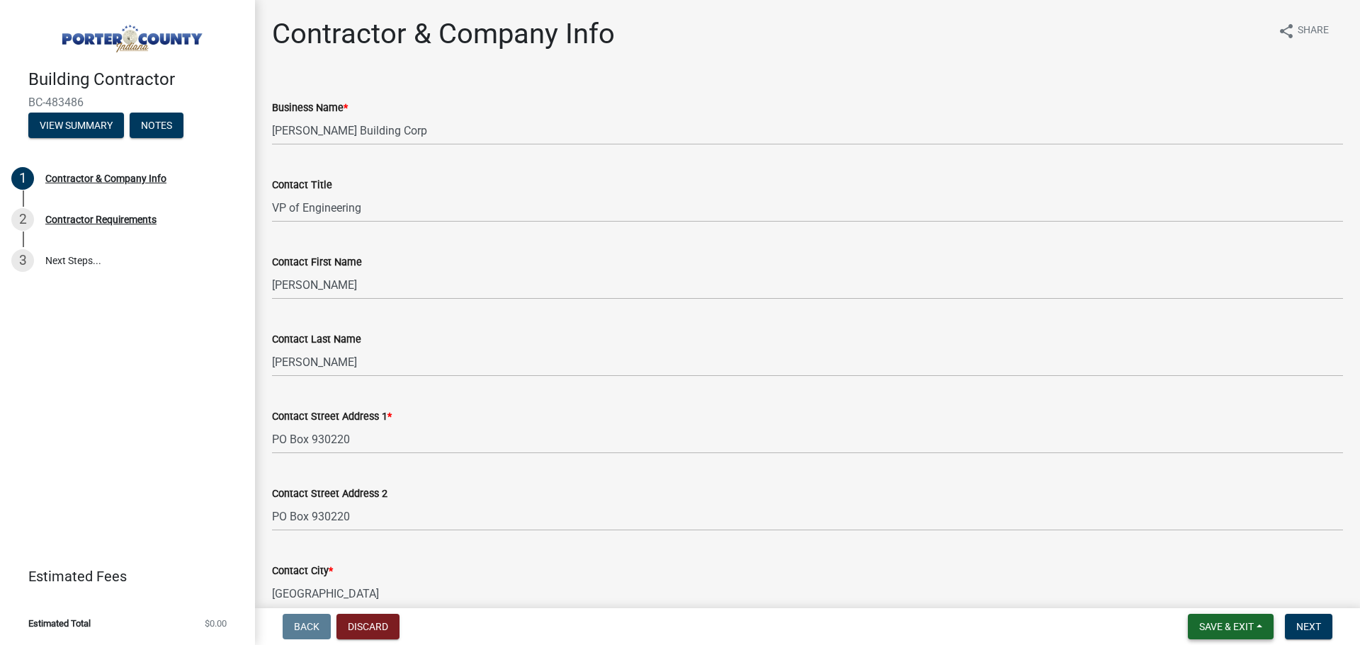
click at [1227, 627] on span "Save & Exit" at bounding box center [1226, 626] width 55 height 11
click at [1224, 627] on span "Save & Exit" at bounding box center [1226, 626] width 55 height 11
click at [1249, 623] on span "Save & Exit" at bounding box center [1226, 626] width 55 height 11
click at [1220, 595] on button "Save & Exit" at bounding box center [1216, 590] width 113 height 34
